Goal: Task Accomplishment & Management: Manage account settings

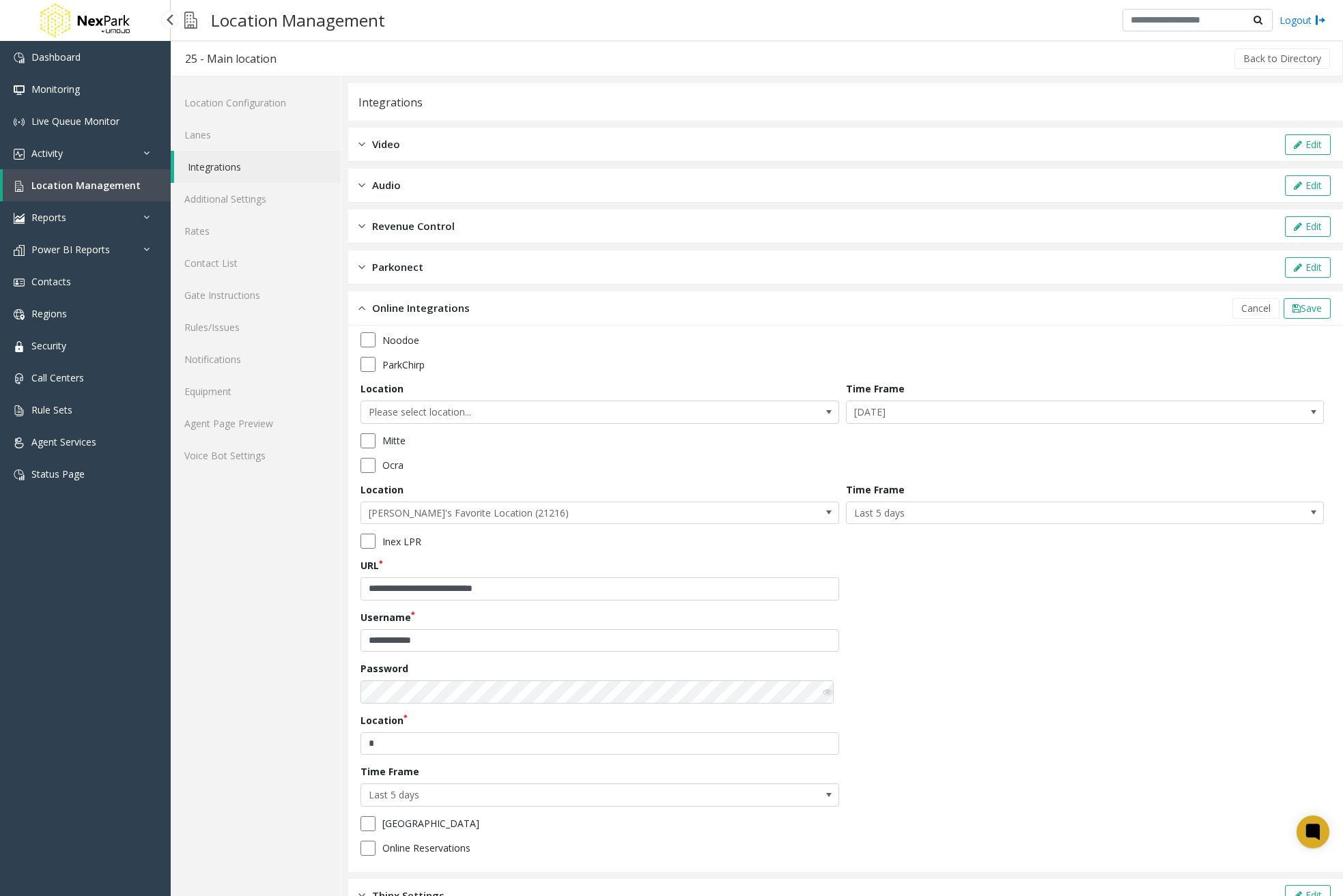
click at [83, 181] on span "Location Management" at bounding box center [86, 185] width 110 height 13
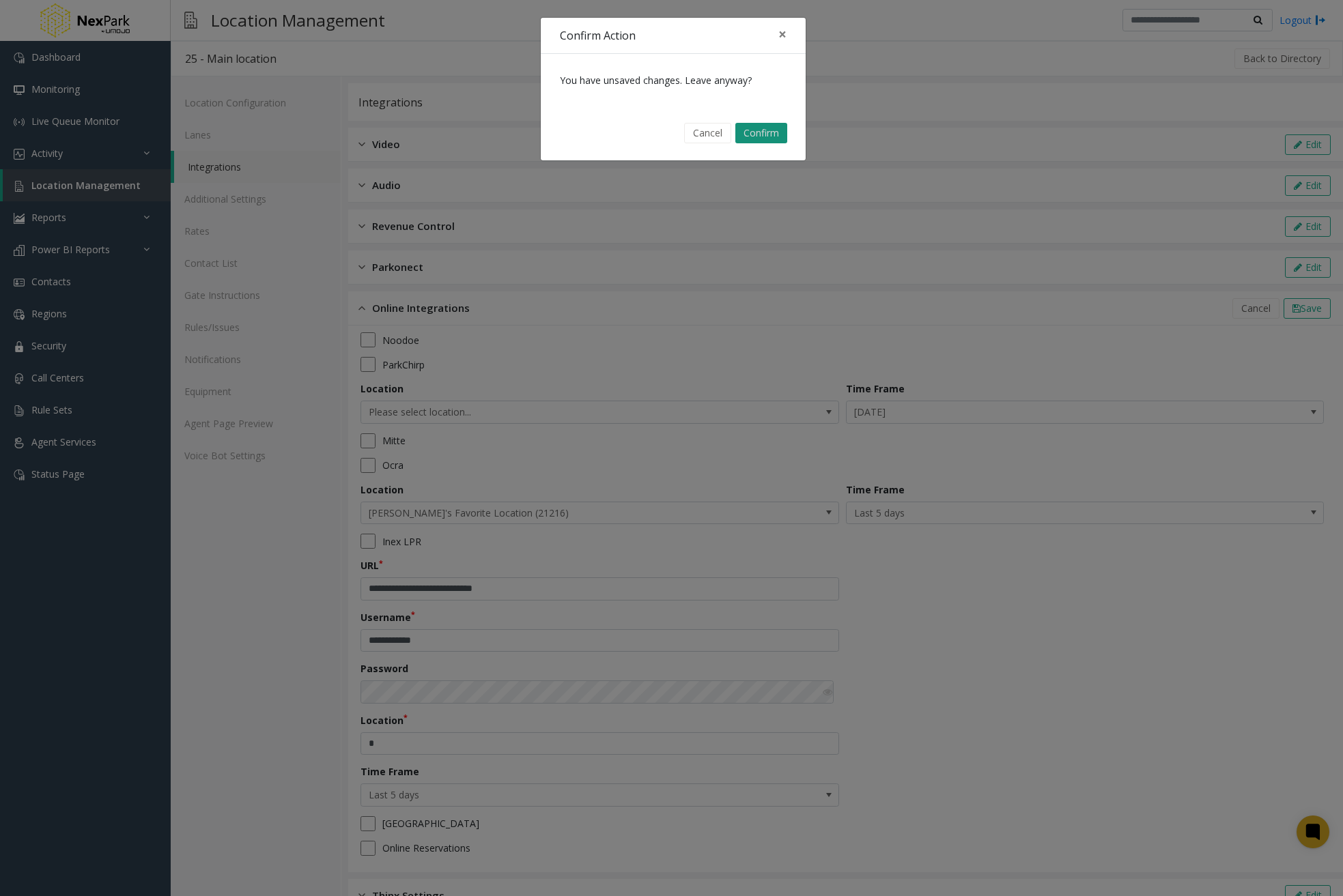
click at [765, 137] on button "Confirm" at bounding box center [761, 133] width 52 height 20
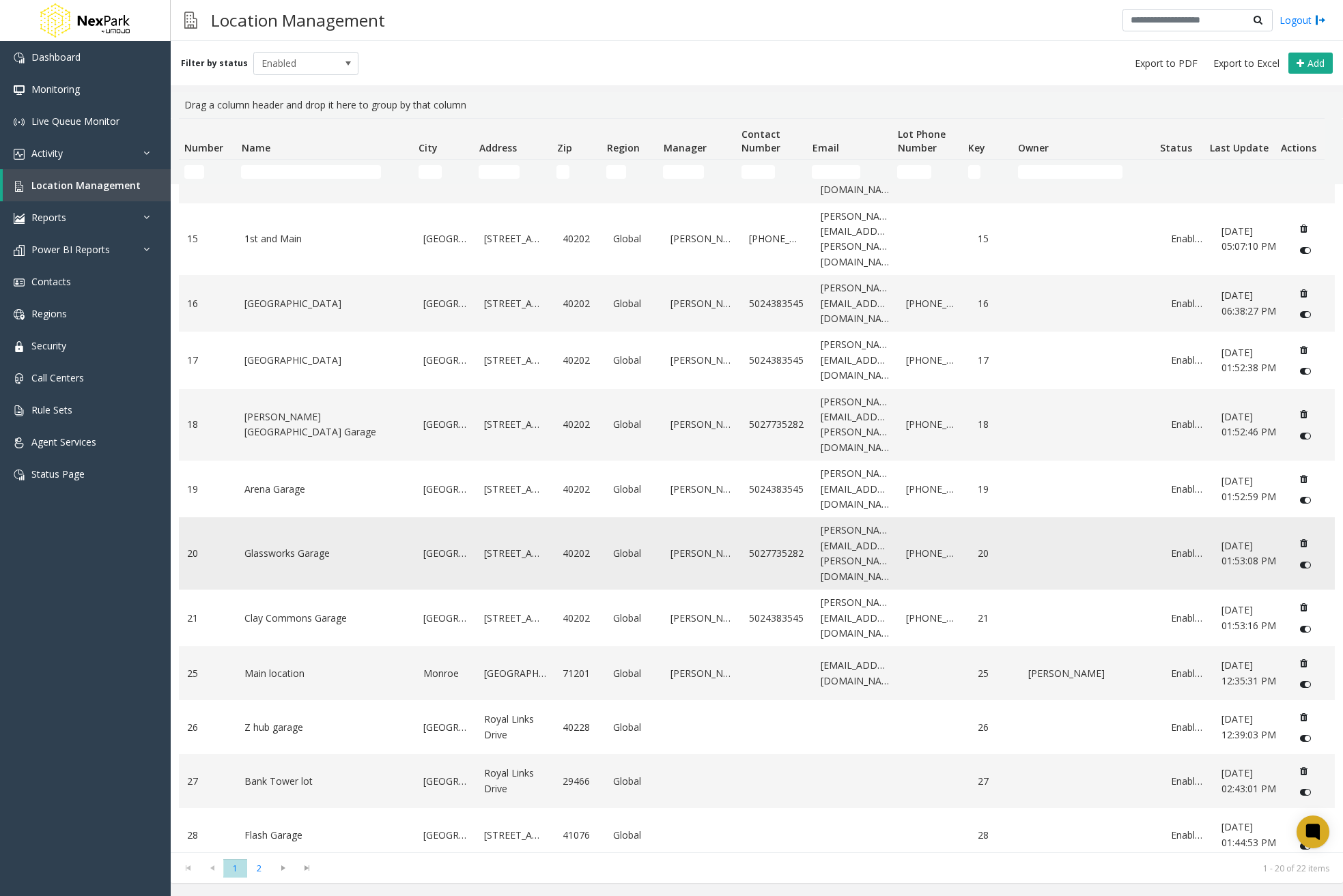
scroll to position [469, 0]
click at [256, 868] on span "2" at bounding box center [259, 869] width 24 height 19
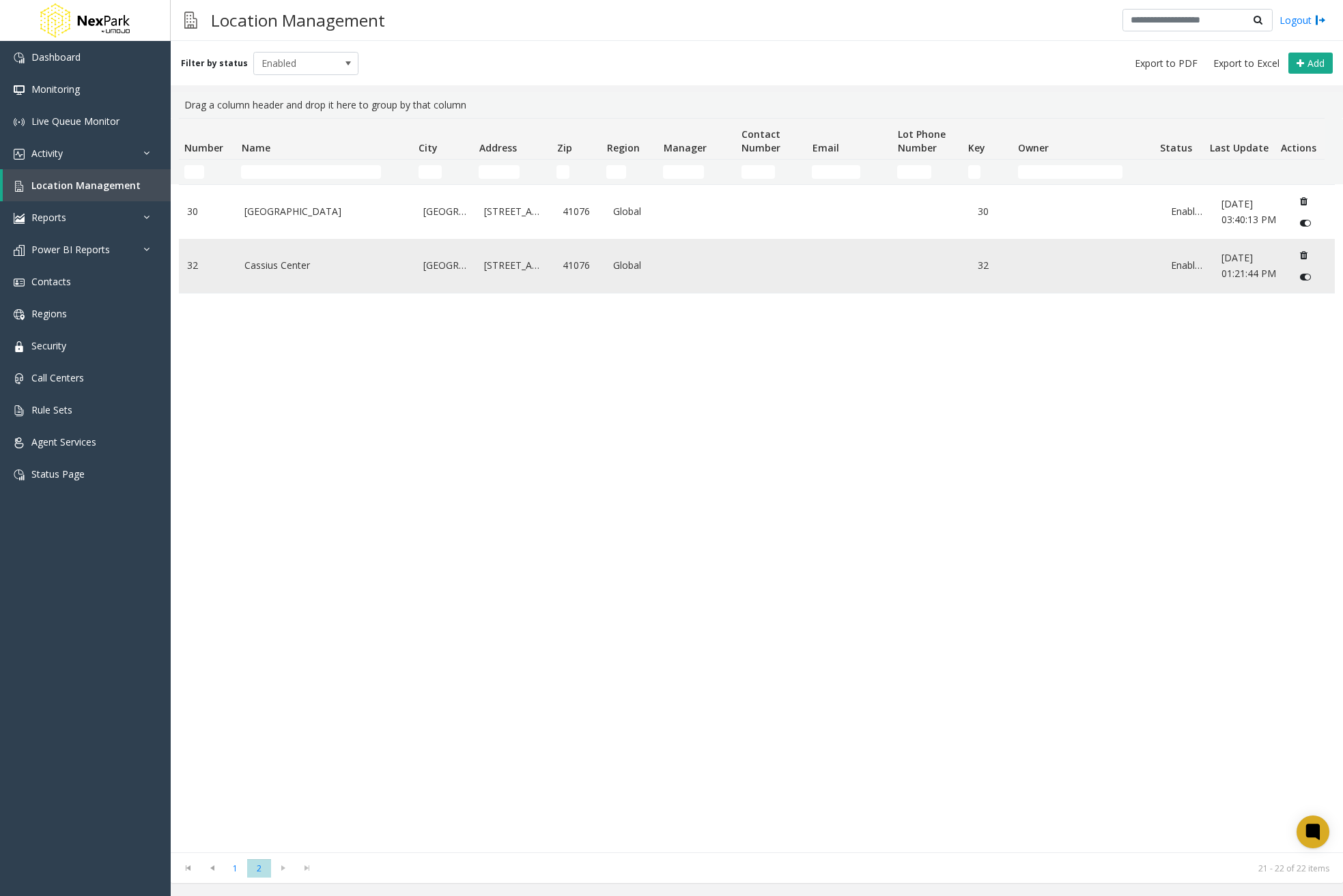
click at [303, 273] on link "Cassius Center" at bounding box center [325, 266] width 163 height 15
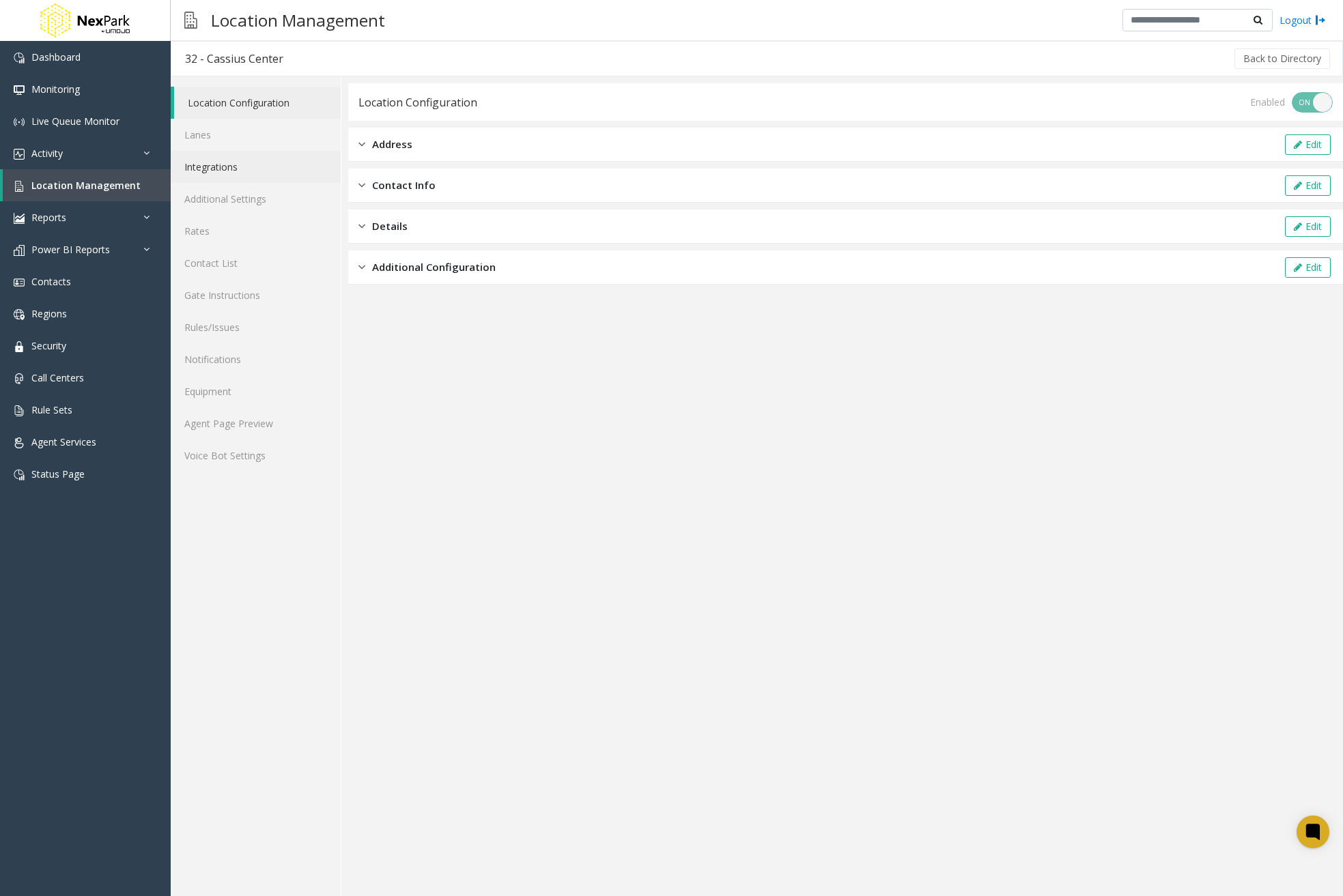
click at [274, 169] on link "Integrations" at bounding box center [256, 166] width 170 height 33
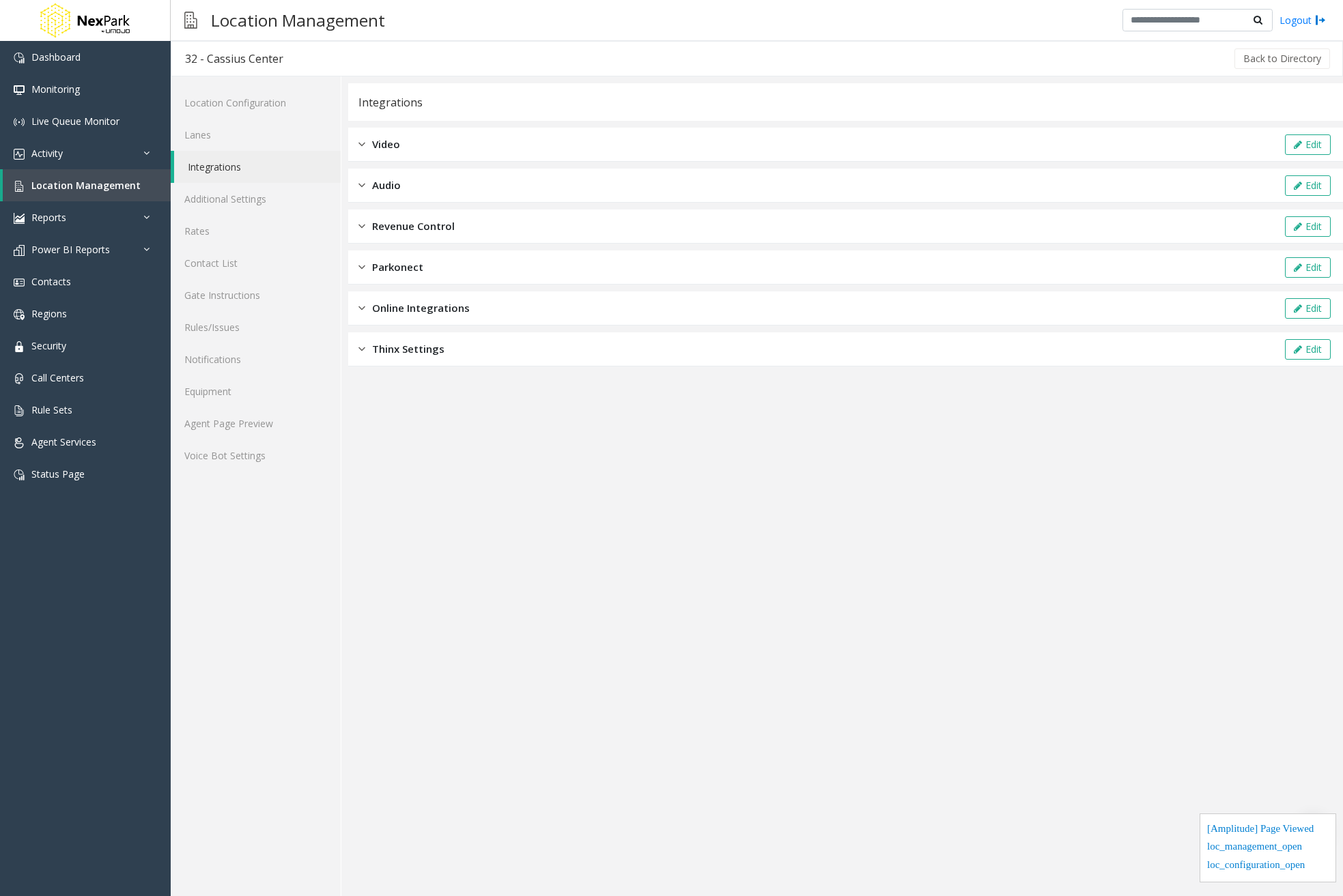
click at [445, 220] on span "Revenue Control" at bounding box center [413, 226] width 83 height 16
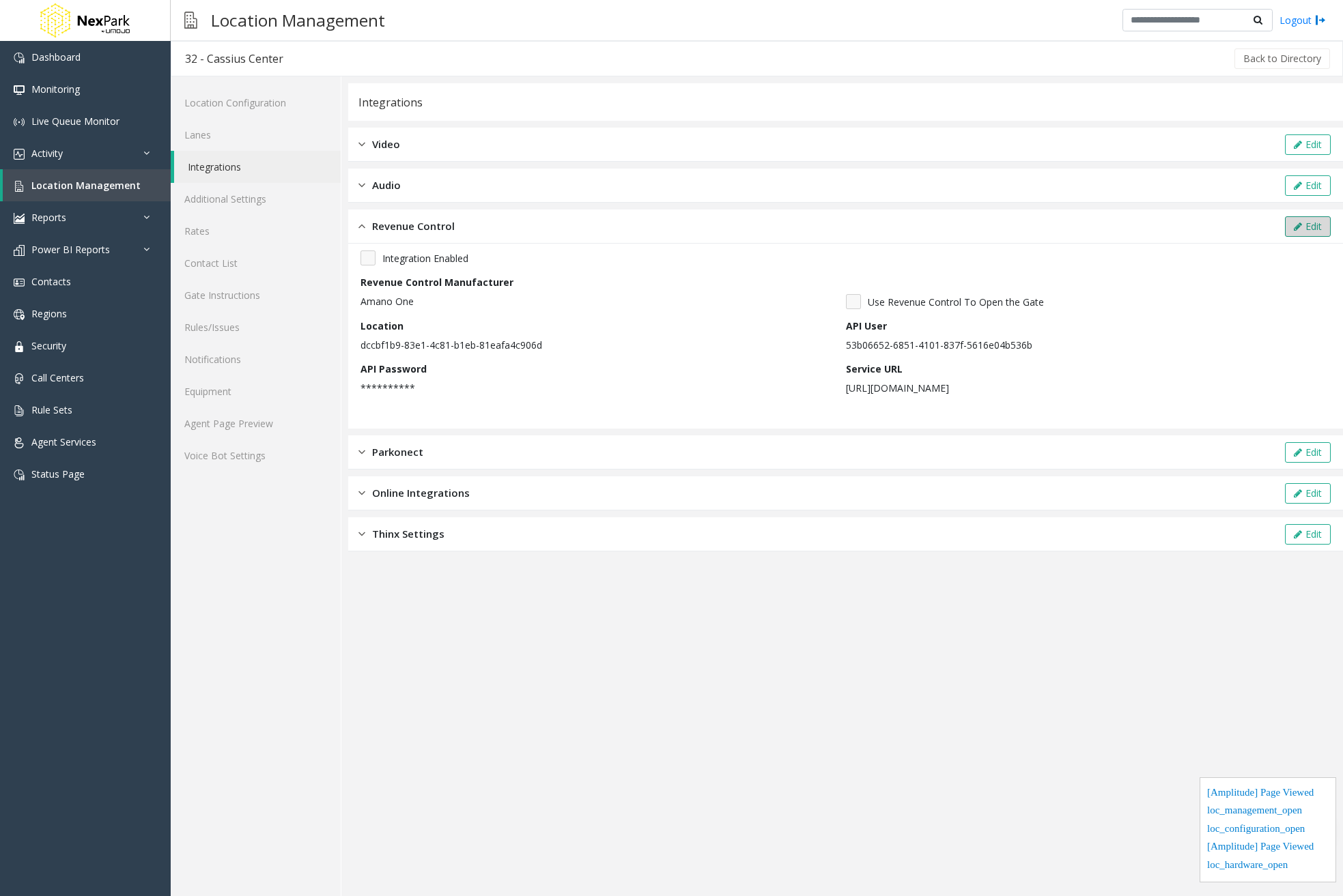
click at [1303, 235] on button "Edit" at bounding box center [1307, 227] width 46 height 20
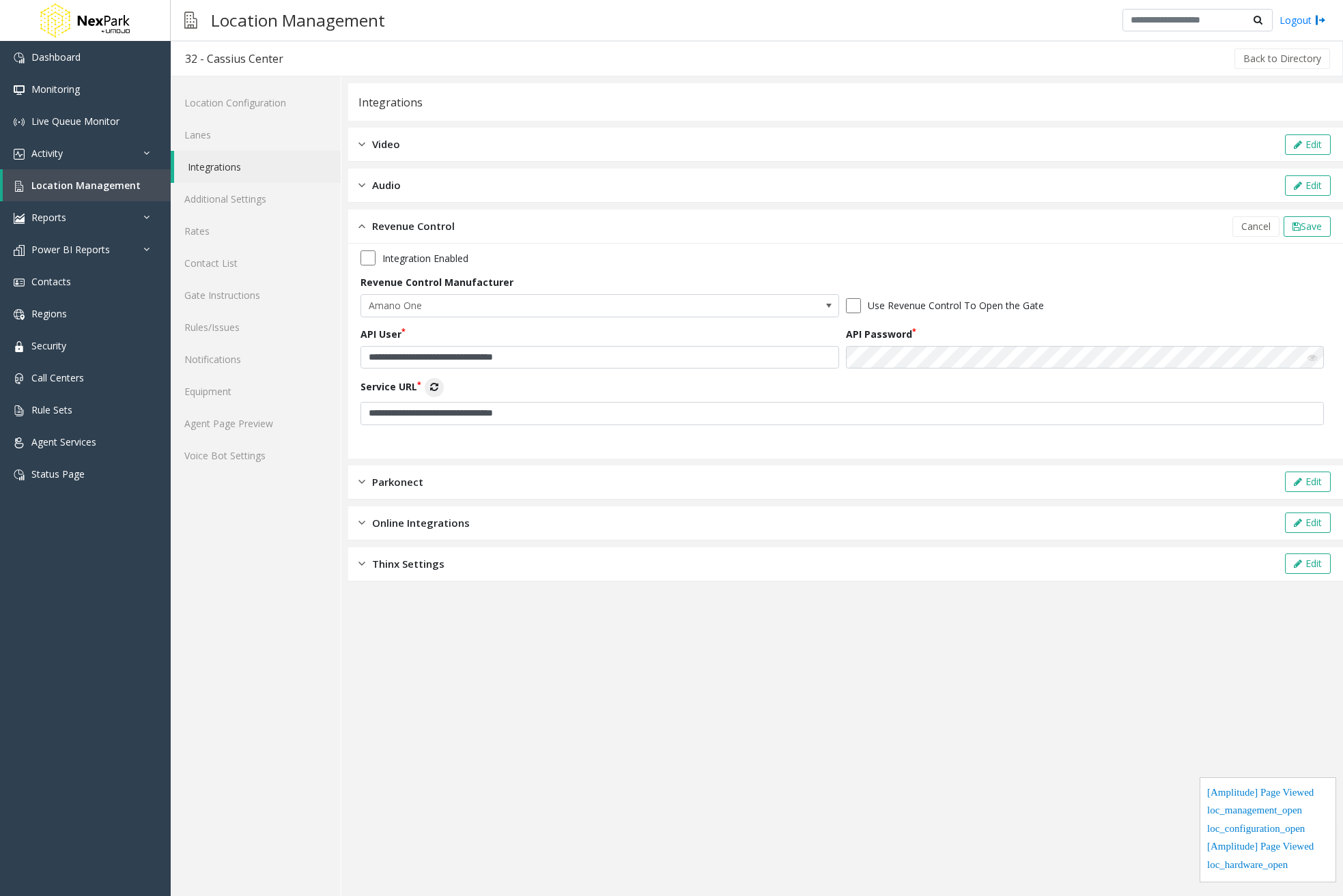
click at [434, 385] on icon at bounding box center [434, 387] width 8 height 9
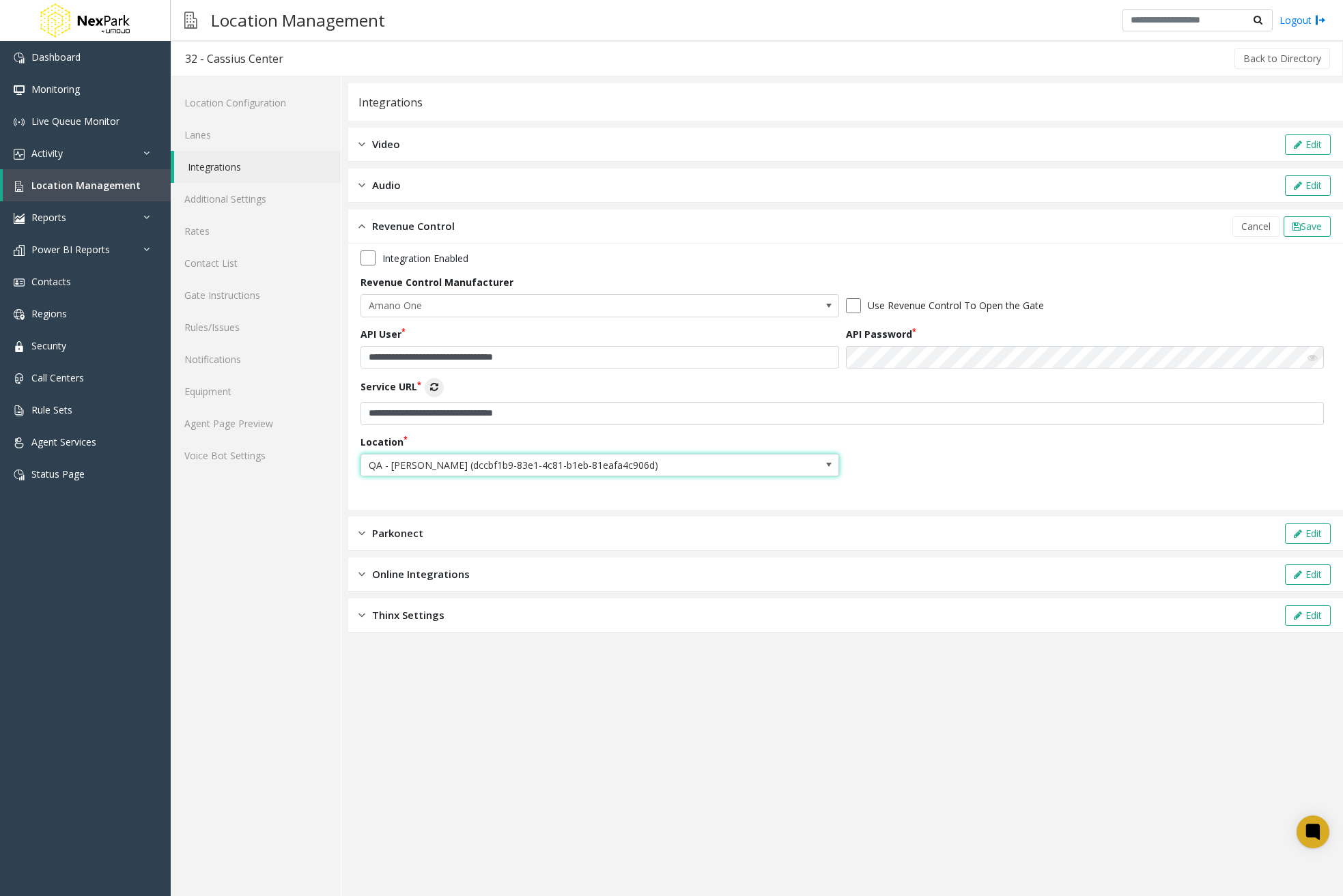
click at [643, 471] on span "QA - UAT Waldron (dccbf1b9-83e1-4c81-b1eb-81eafa4c906d)" at bounding box center [552, 466] width 382 height 22
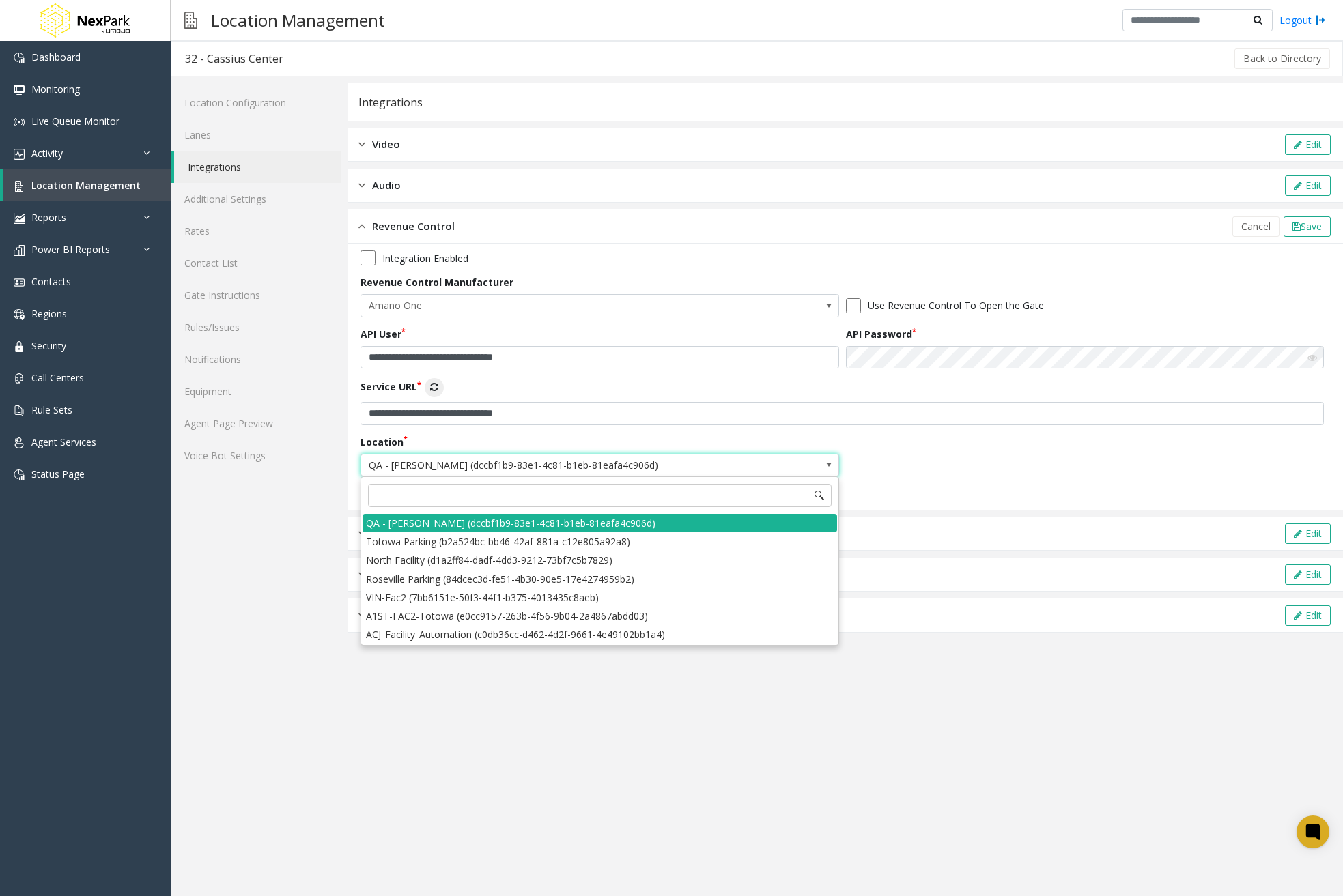
click at [1012, 465] on div "**********" at bounding box center [846, 368] width 970 height 235
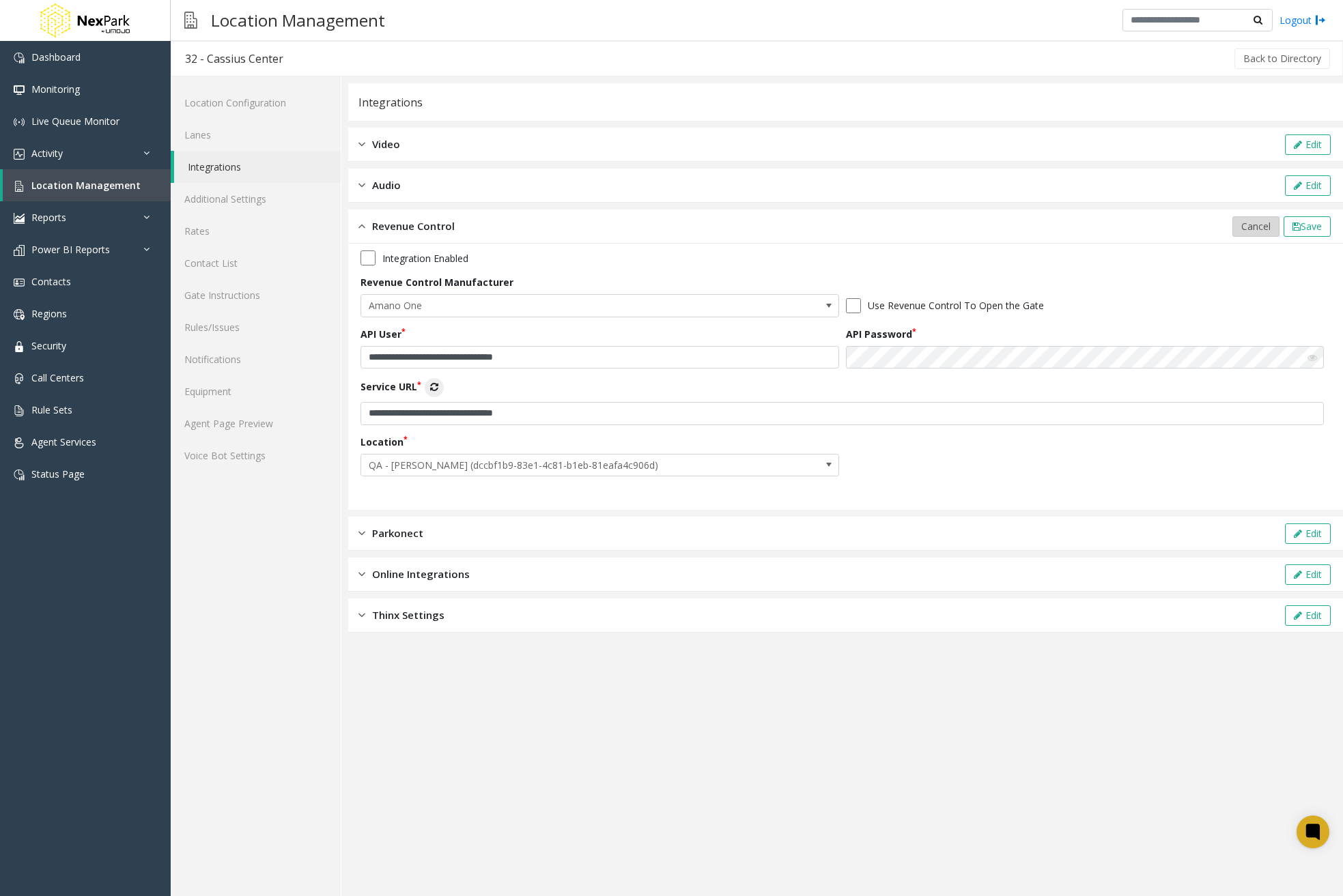
click at [1241, 225] on span "Cancel" at bounding box center [1256, 227] width 30 height 13
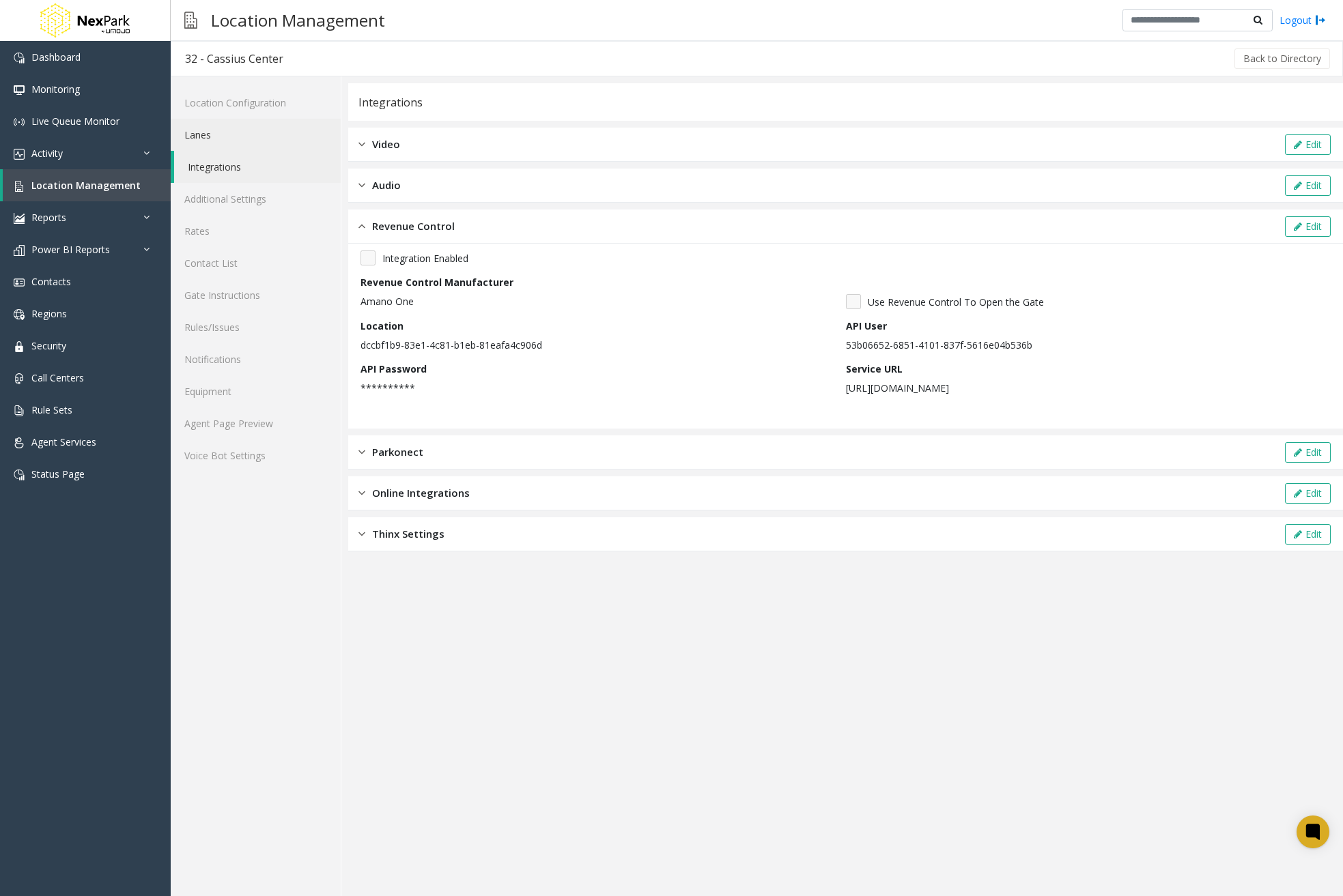
click at [287, 125] on link "Lanes" at bounding box center [256, 135] width 170 height 33
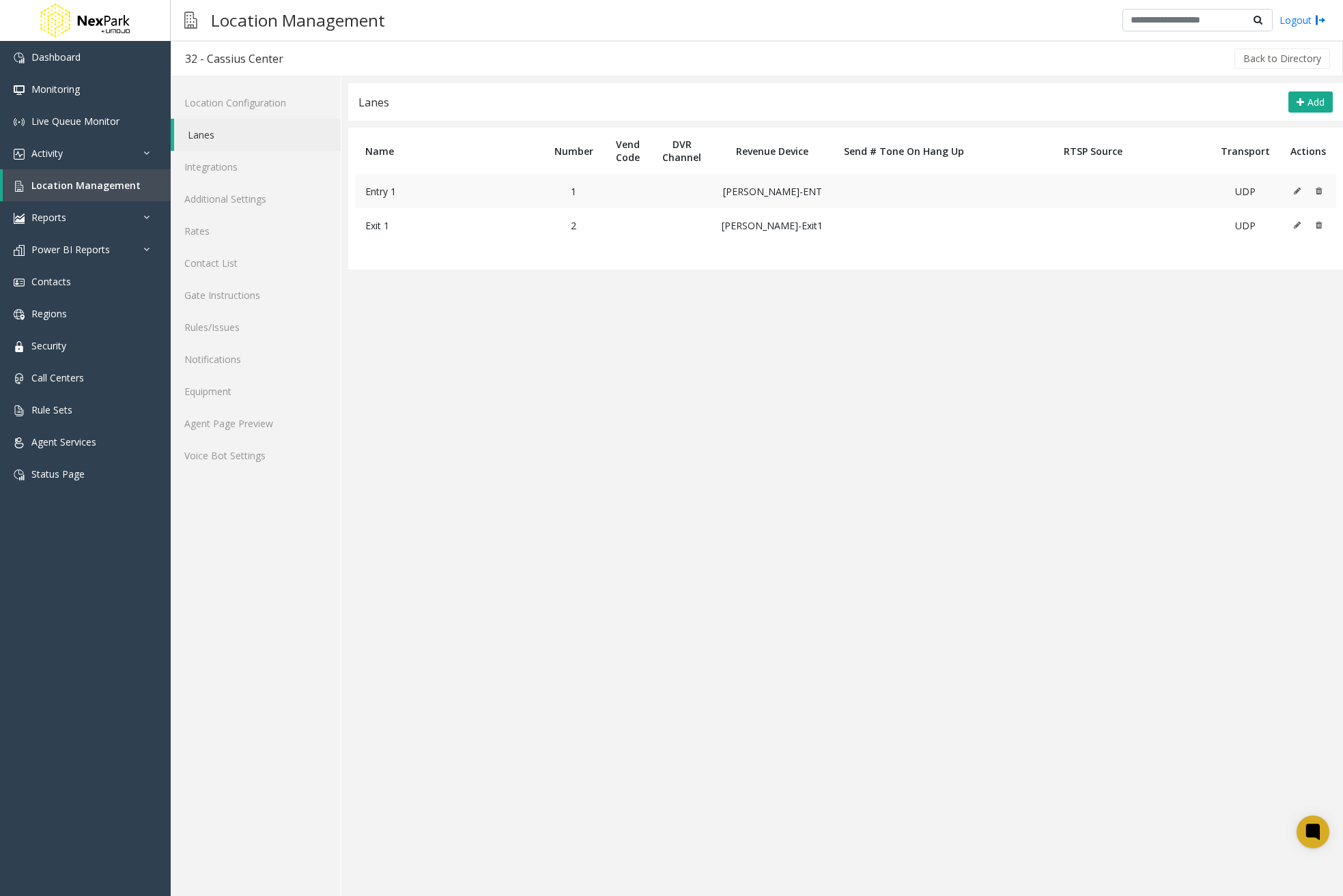
click at [1295, 189] on icon at bounding box center [1297, 191] width 7 height 8
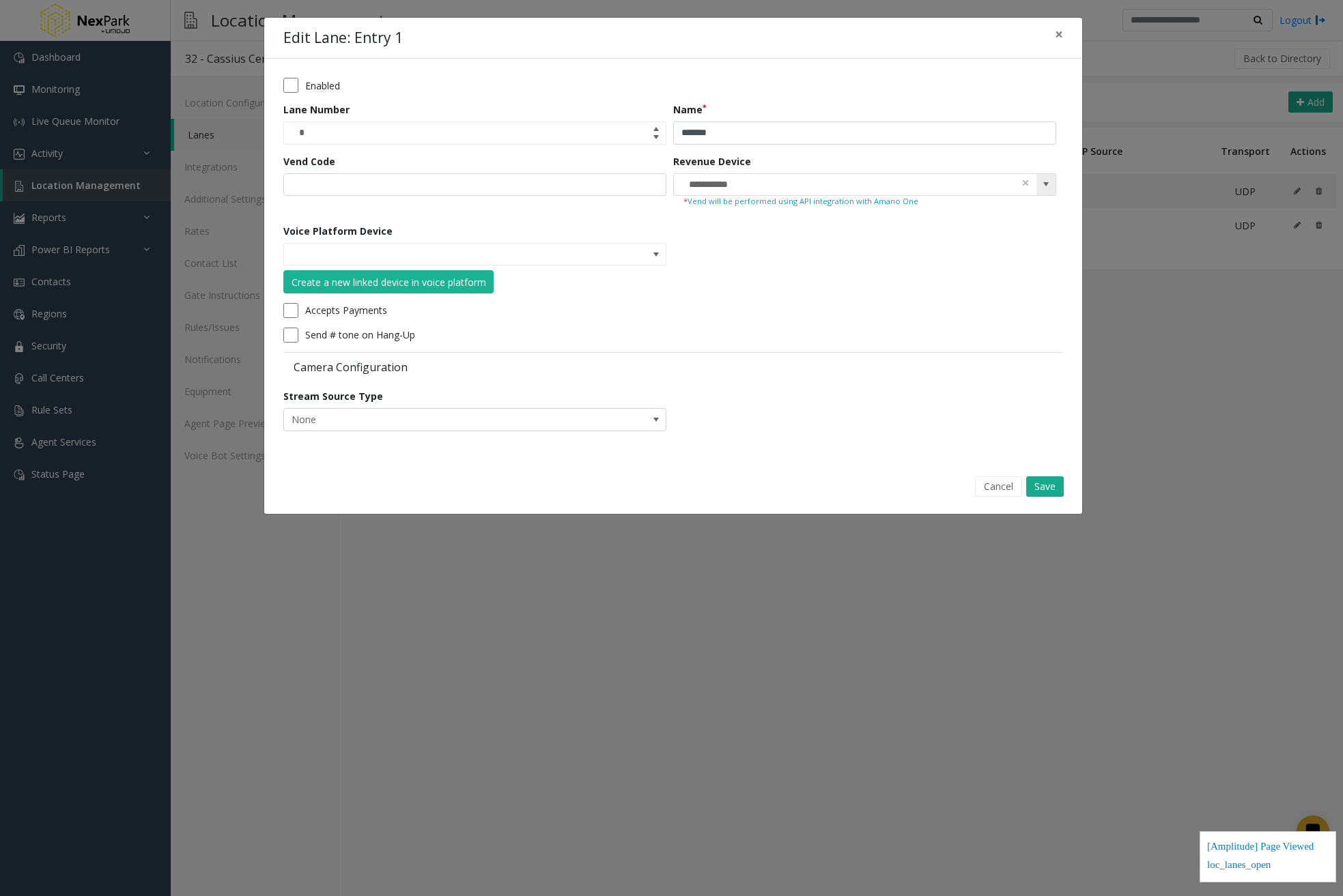
click at [1056, 189] on span "**********" at bounding box center [864, 185] width 383 height 23
click at [1050, 189] on span at bounding box center [1046, 184] width 11 height 11
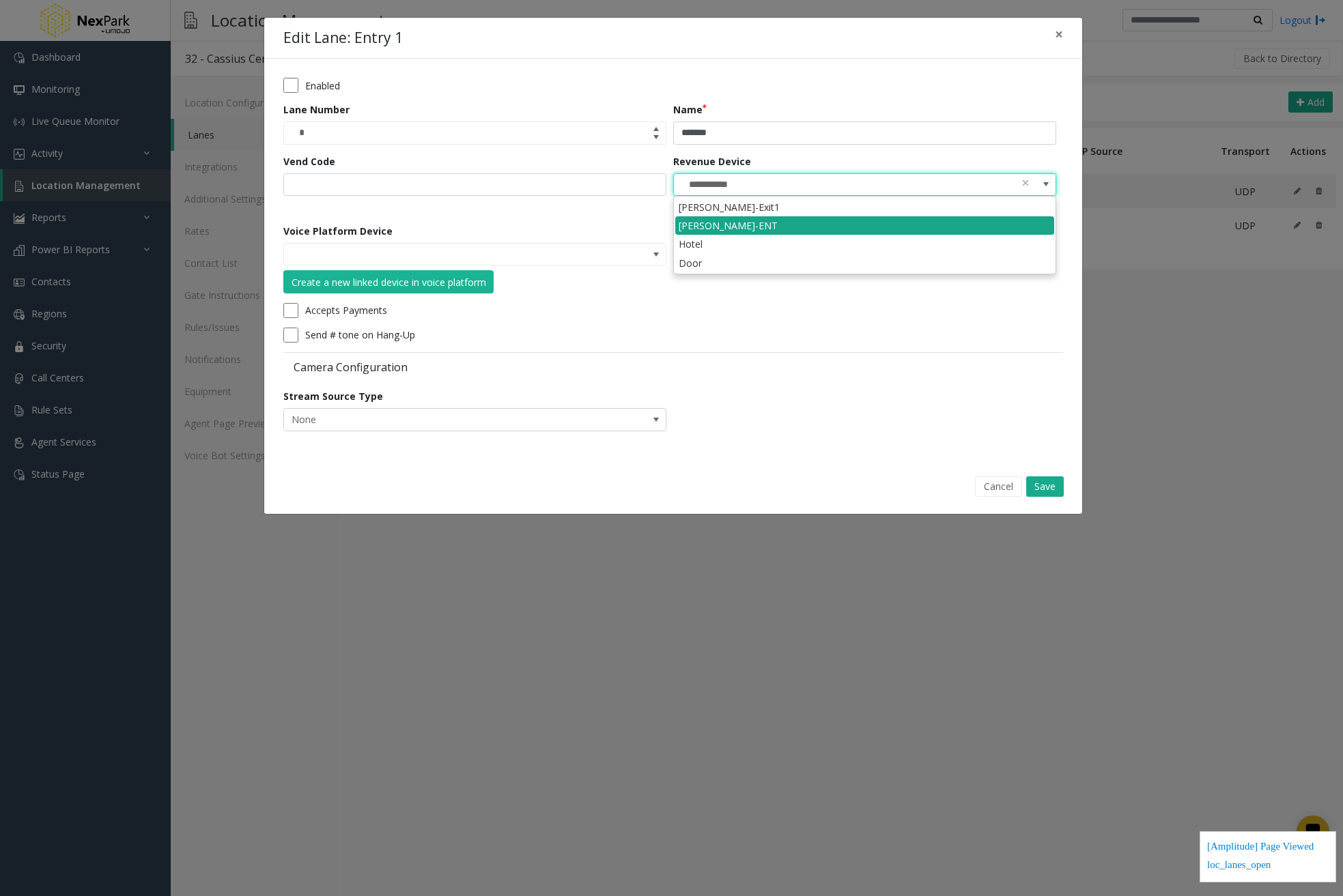
click at [953, 225] on li "Waldron-ENT" at bounding box center [864, 226] width 379 height 19
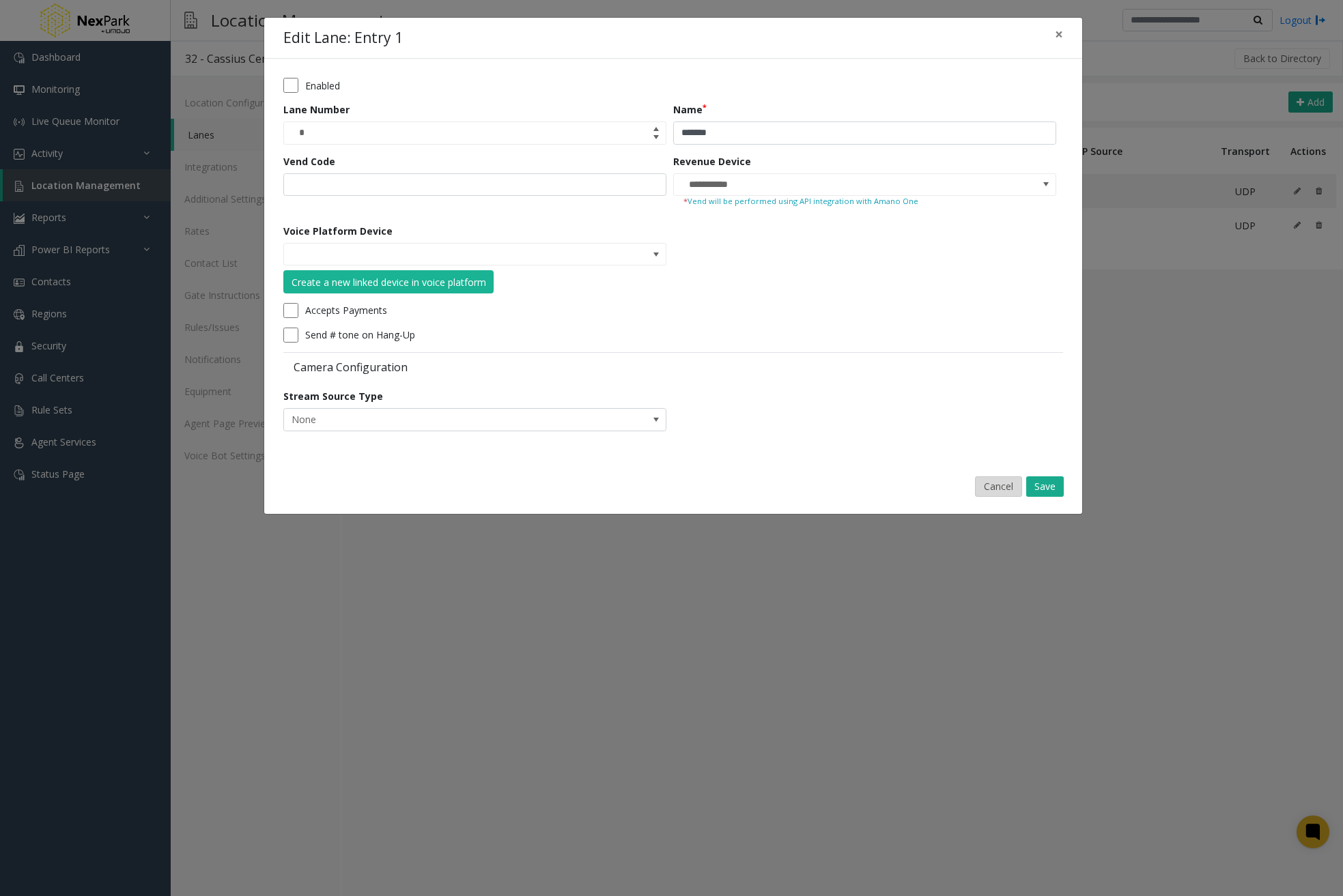
click at [992, 487] on button "Cancel" at bounding box center [998, 487] width 47 height 20
